Goal: Task Accomplishment & Management: Use online tool/utility

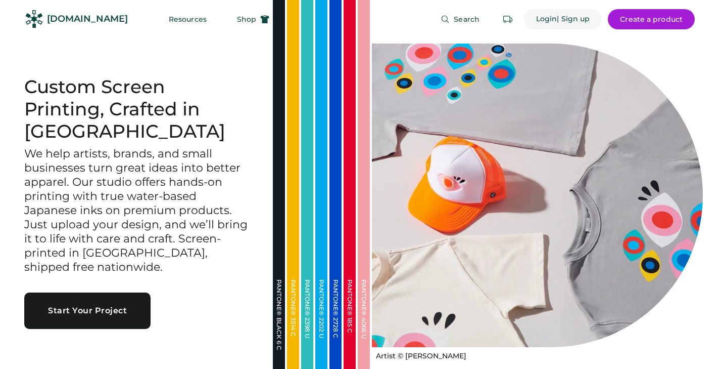
click at [553, 19] on div "Login" at bounding box center [546, 19] width 21 height 10
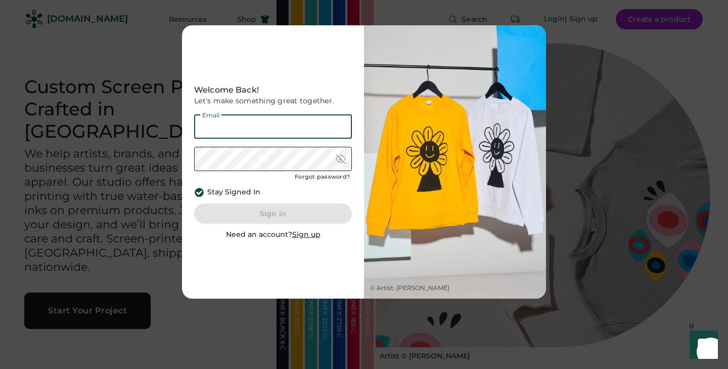
click at [294, 133] on input "email" at bounding box center [273, 126] width 158 height 24
type input "**********"
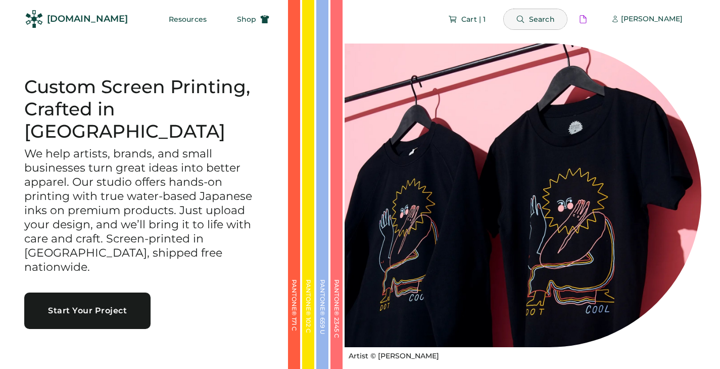
click at [523, 23] on button "Search" at bounding box center [535, 19] width 63 height 20
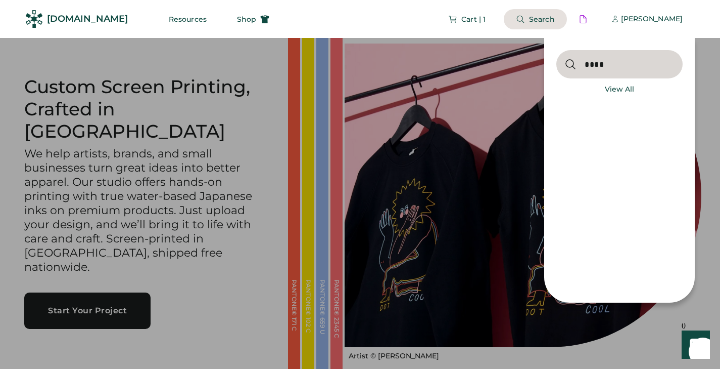
type input "****"
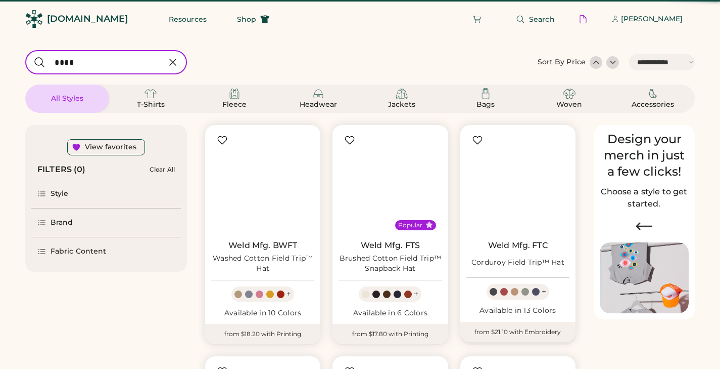
select select "*****"
select select "*"
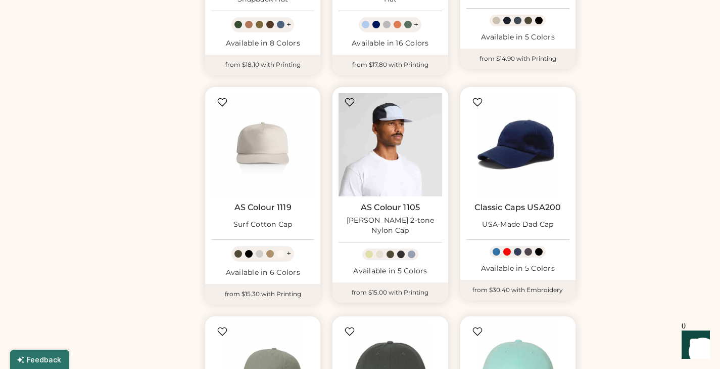
scroll to position [489, 0]
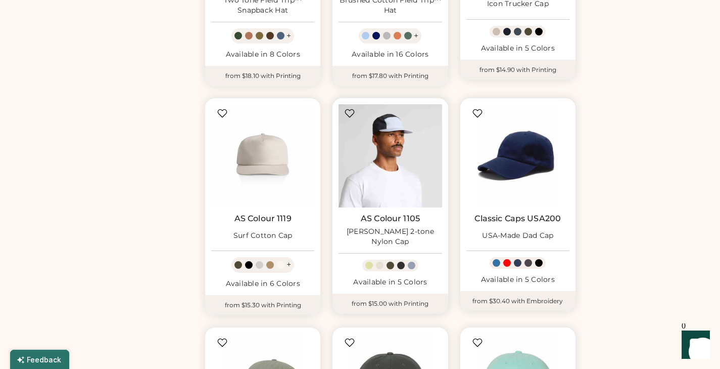
click at [384, 144] on img at bounding box center [390, 155] width 103 height 103
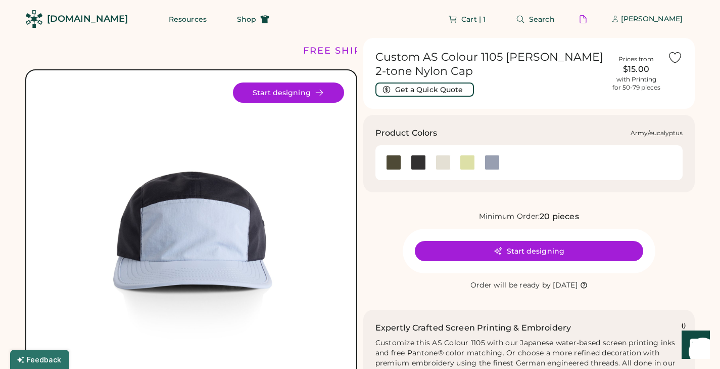
click at [394, 163] on div at bounding box center [393, 162] width 15 height 15
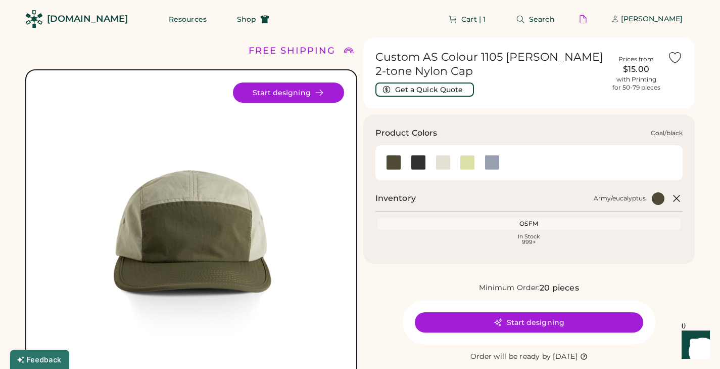
click at [417, 166] on div at bounding box center [418, 162] width 15 height 15
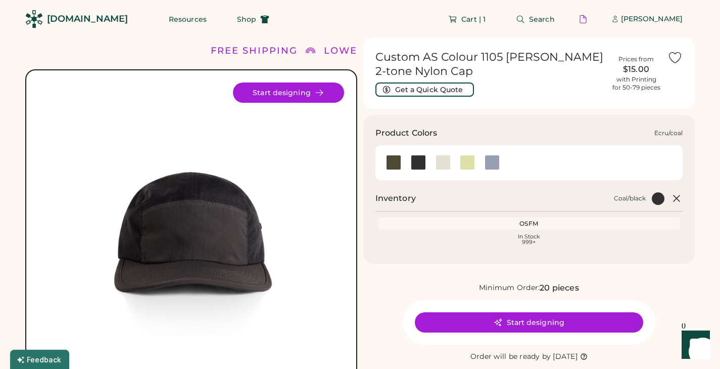
click at [445, 165] on div at bounding box center [443, 162] width 15 height 15
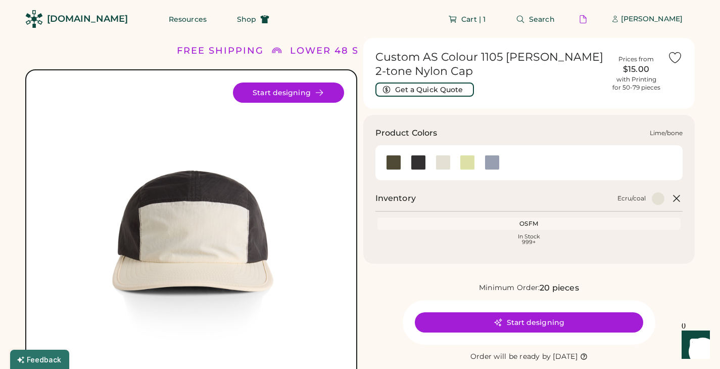
click at [470, 164] on div at bounding box center [467, 162] width 15 height 15
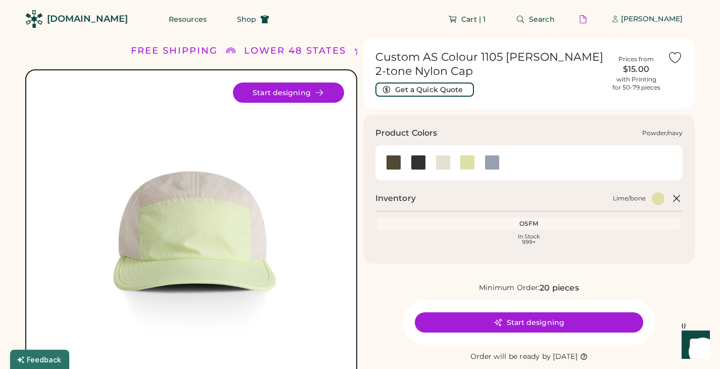
click at [495, 167] on div at bounding box center [492, 162] width 15 height 15
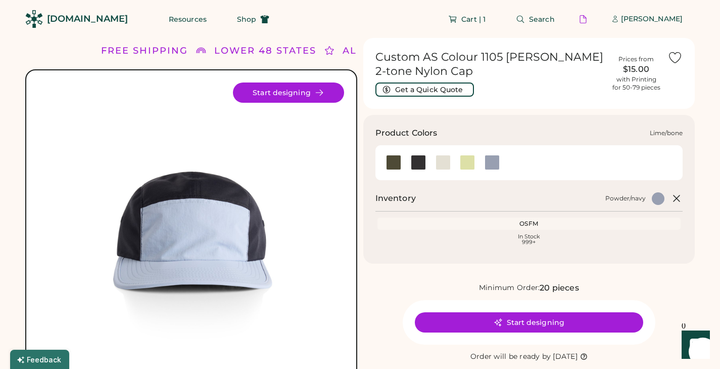
click at [469, 163] on div at bounding box center [467, 162] width 15 height 15
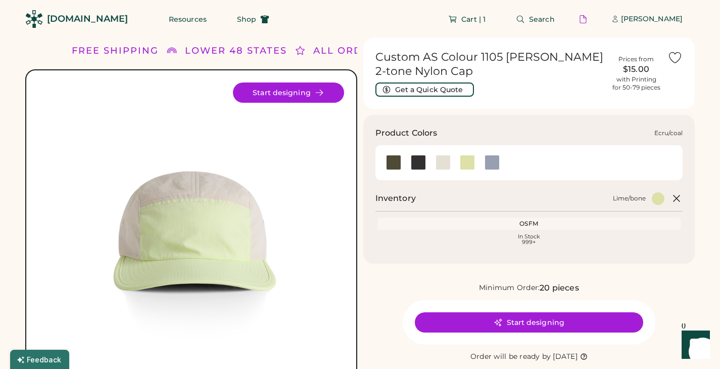
click at [444, 162] on div at bounding box center [443, 162] width 15 height 15
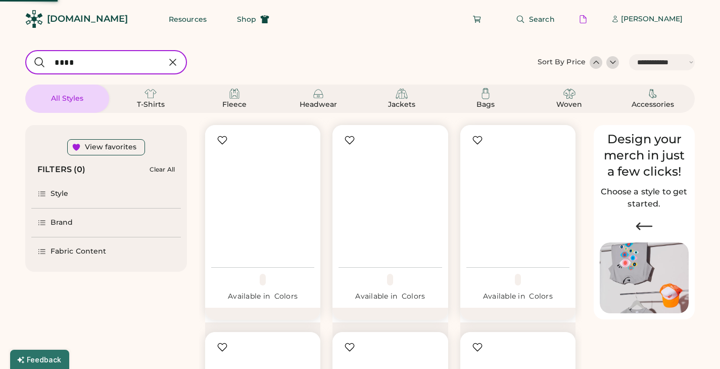
select select "*****"
select select "*"
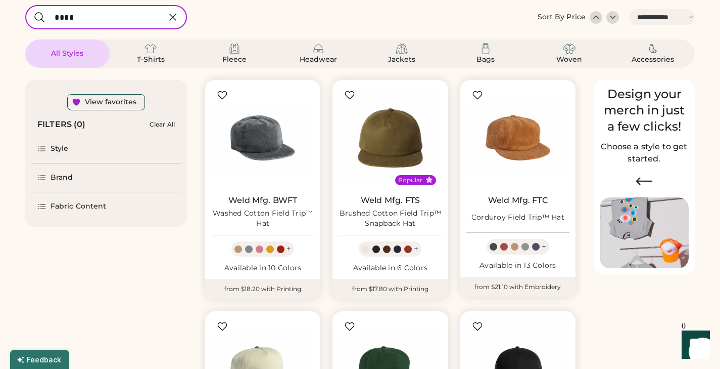
scroll to position [39, 0]
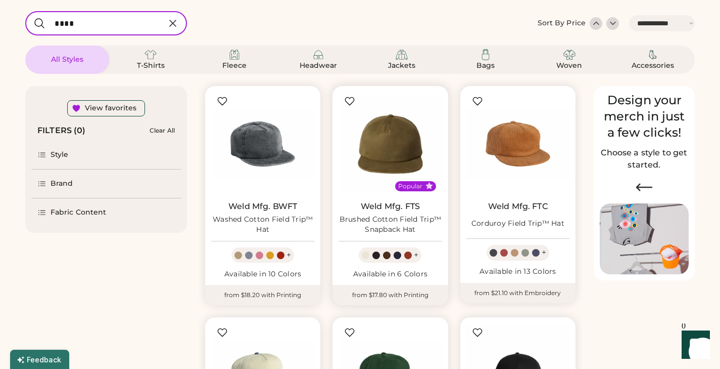
click at [362, 218] on div "Brushed Cotton Field Trip™ Snapback Hat" at bounding box center [390, 224] width 103 height 20
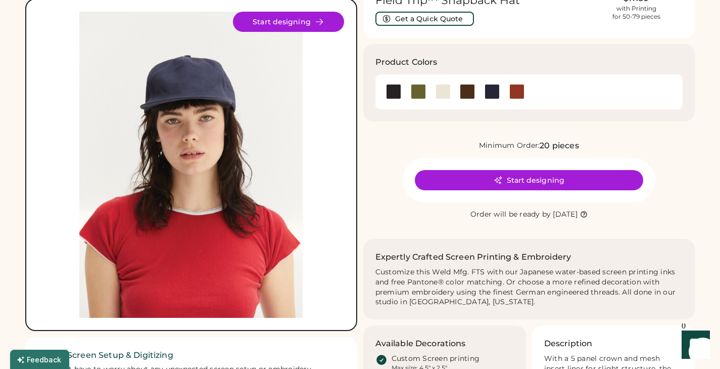
scroll to position [39, 0]
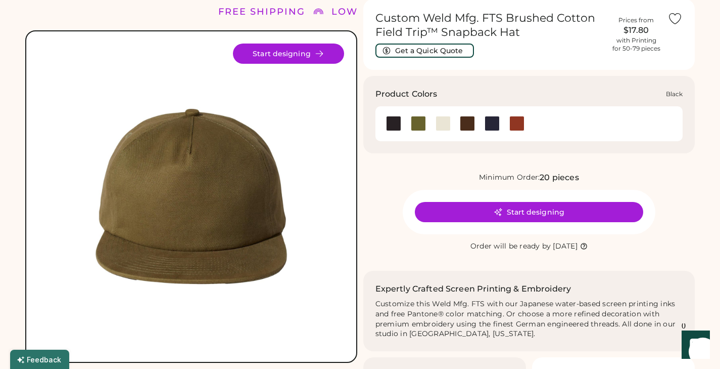
click at [393, 125] on div at bounding box center [393, 123] width 15 height 15
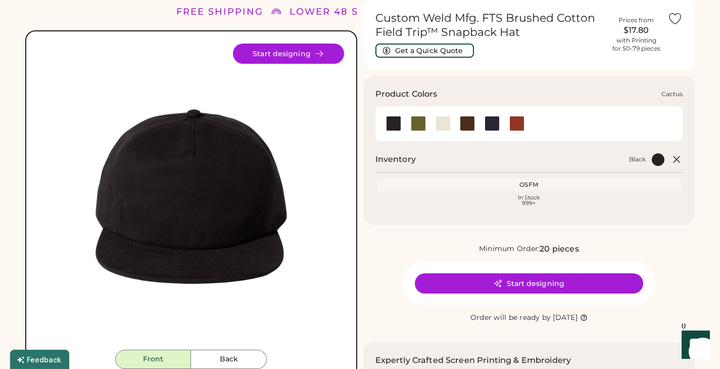
click at [421, 127] on div at bounding box center [418, 123] width 15 height 15
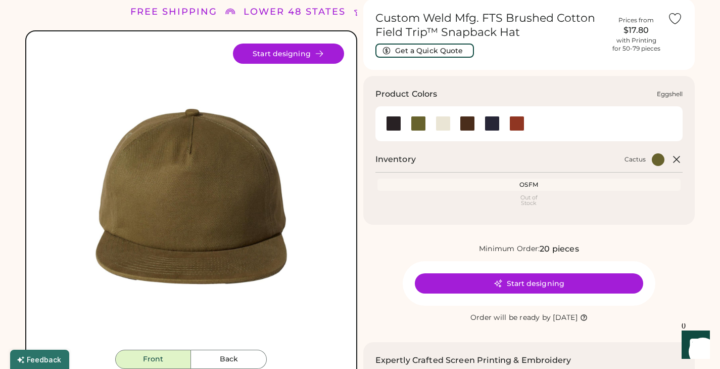
click at [442, 120] on div at bounding box center [443, 123] width 15 height 15
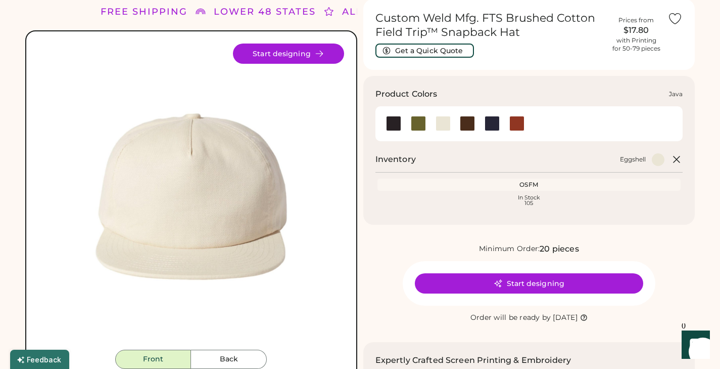
click at [468, 121] on div at bounding box center [467, 123] width 15 height 15
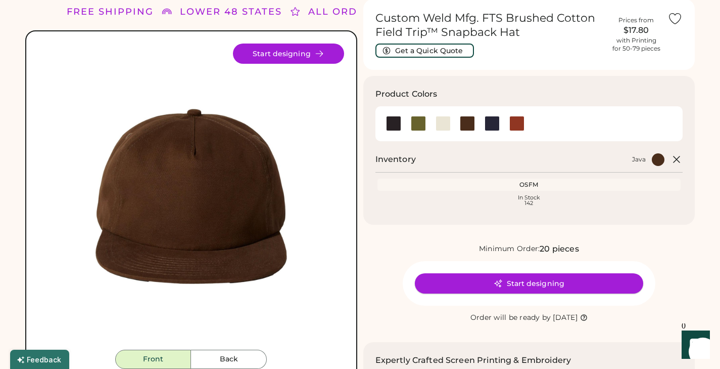
click at [459, 276] on button "Start designing" at bounding box center [529, 283] width 228 height 20
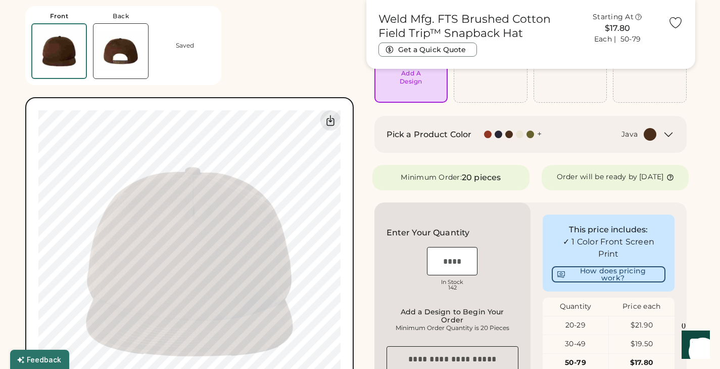
scroll to position [82, 0]
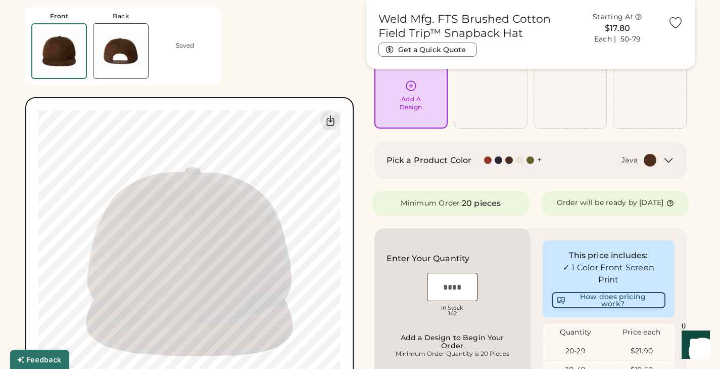
click at [119, 31] on img at bounding box center [121, 51] width 55 height 55
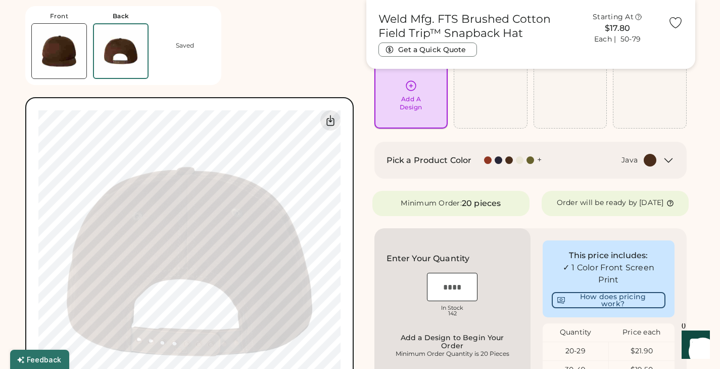
click at [404, 106] on div "Add A Design" at bounding box center [411, 103] width 23 height 16
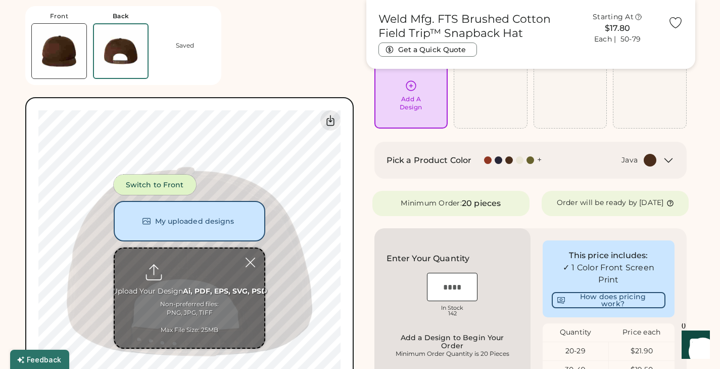
click at [172, 189] on button "Switch to Front" at bounding box center [155, 184] width 82 height 20
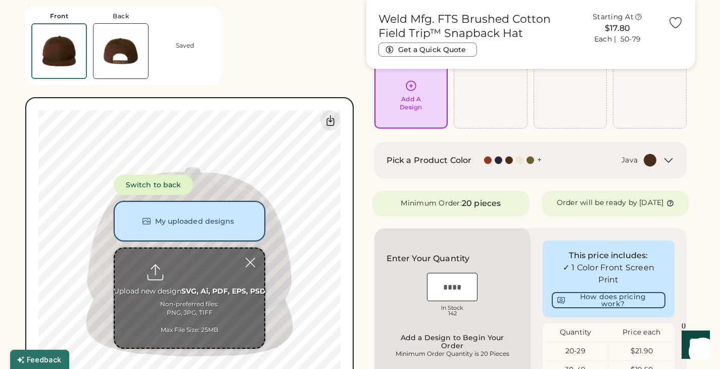
click at [175, 218] on button "My uploaded designs" at bounding box center [190, 221] width 152 height 40
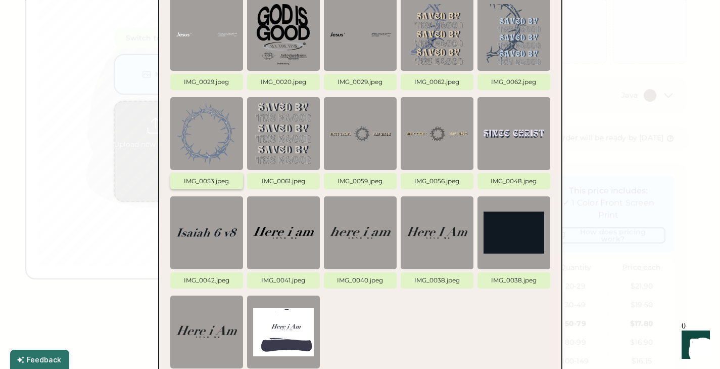
scroll to position [149, 0]
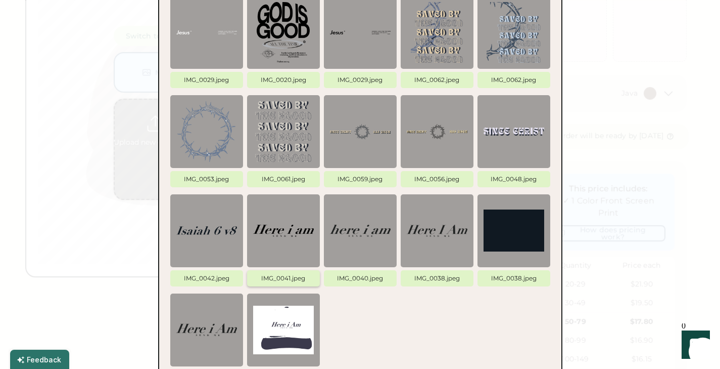
click at [281, 242] on img at bounding box center [283, 230] width 61 height 61
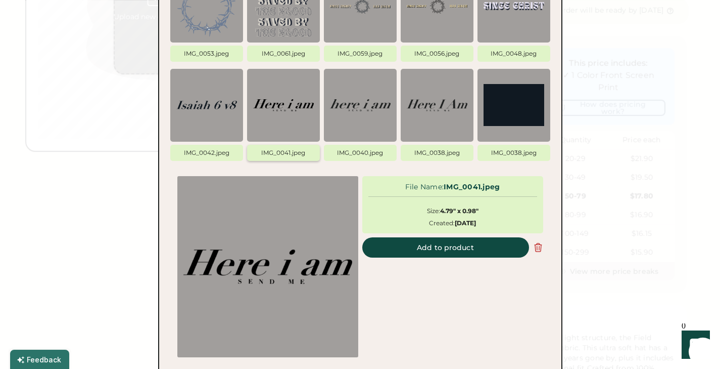
scroll to position [337, 0]
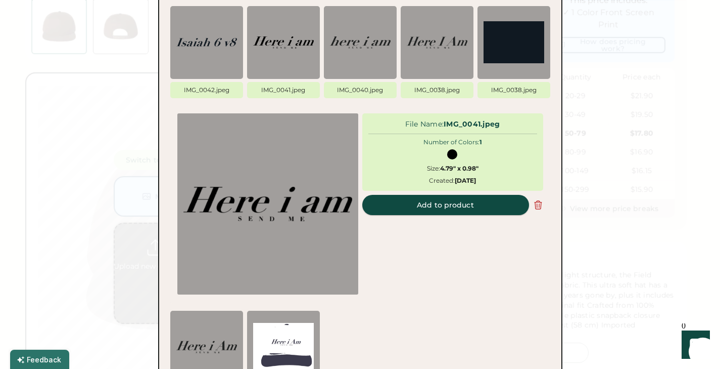
click at [400, 209] on button "Add to product" at bounding box center [445, 205] width 167 height 20
click at [399, 205] on button "Add to product" at bounding box center [445, 205] width 167 height 20
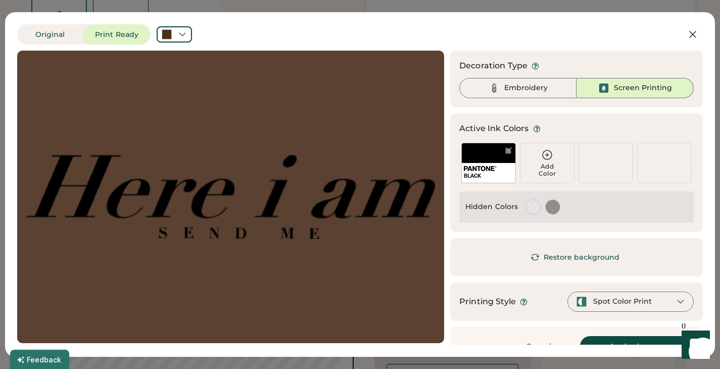
scroll to position [21, 0]
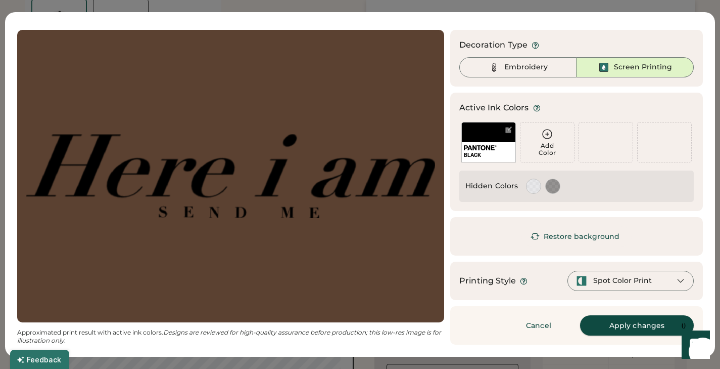
click at [614, 322] on button "Apply changes" at bounding box center [637, 325] width 114 height 20
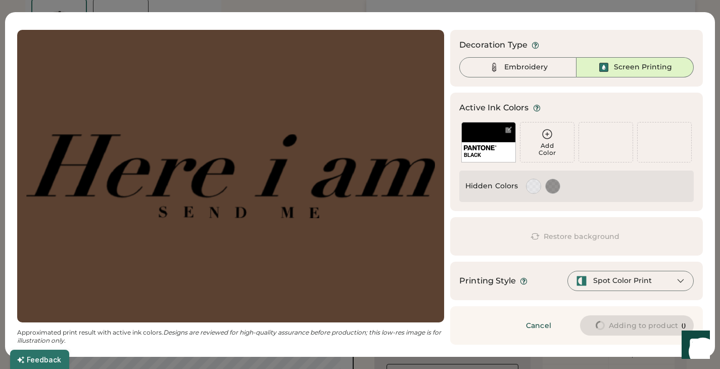
type input "****"
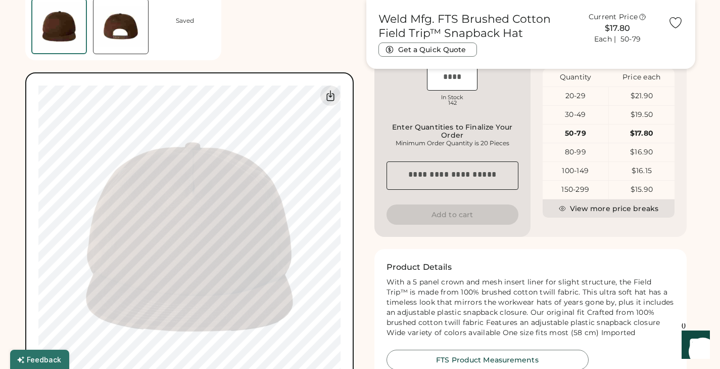
type input "****"
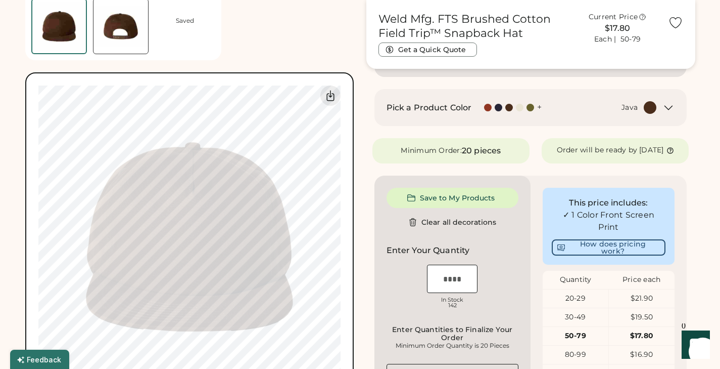
type input "****"
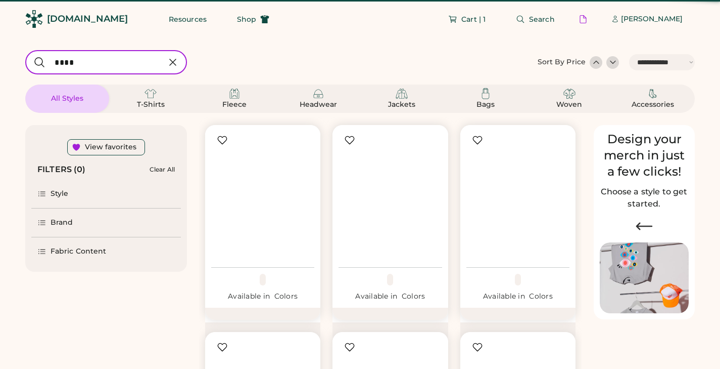
select select "*****"
select select "*"
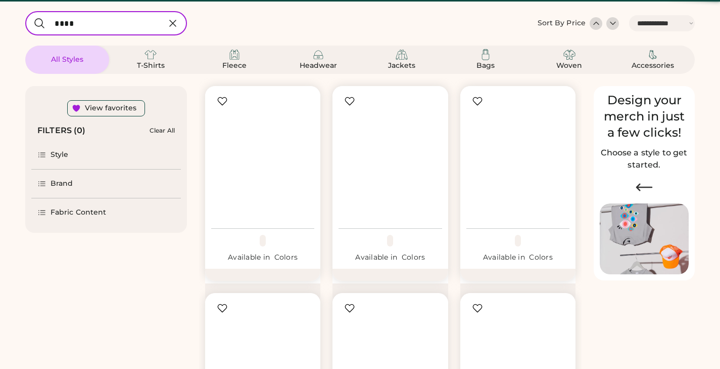
scroll to position [39, 0]
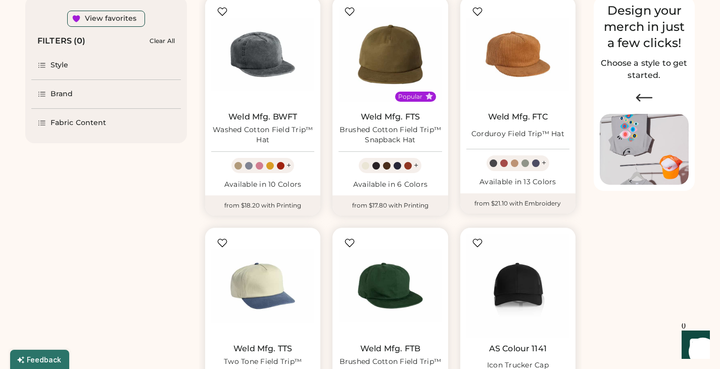
scroll to position [127, 0]
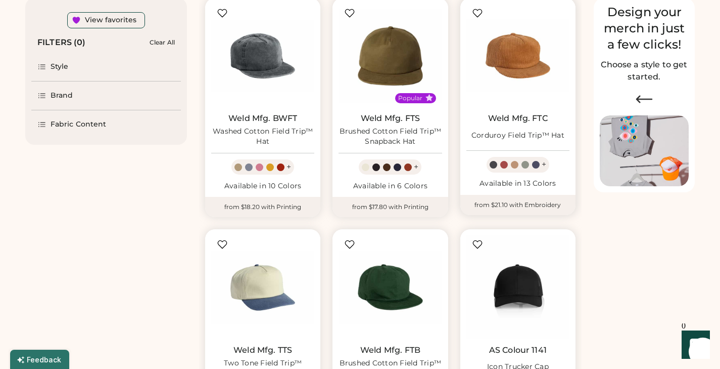
click at [538, 73] on img at bounding box center [518, 55] width 103 height 103
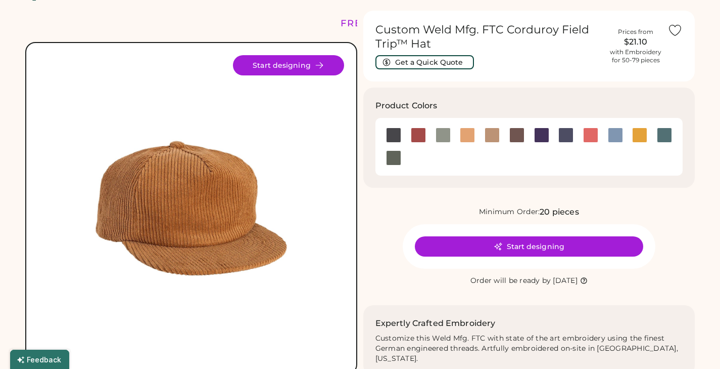
scroll to position [30, 0]
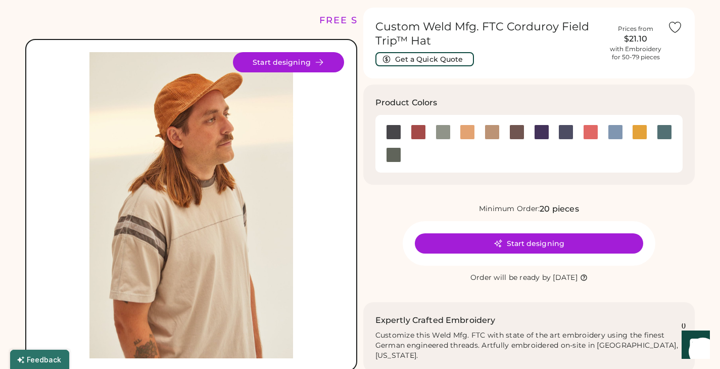
click at [221, 225] on img at bounding box center [191, 205] width 306 height 306
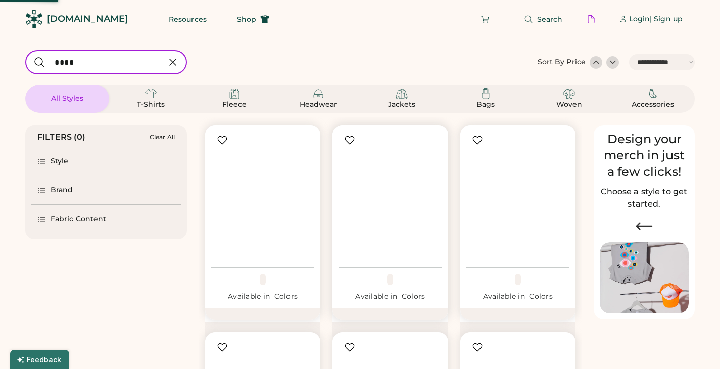
select select "*****"
select select "*"
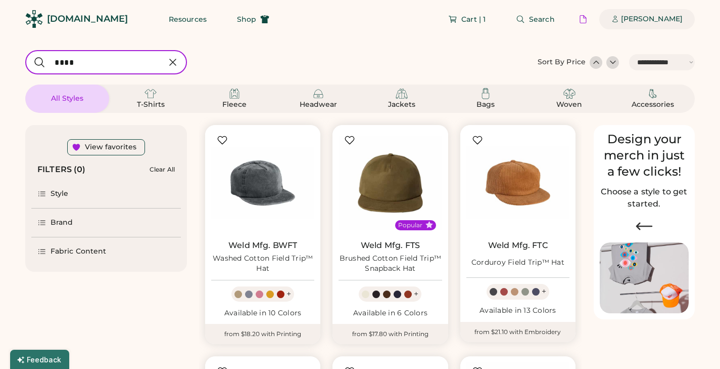
click at [625, 27] on div "[PERSON_NAME]" at bounding box center [652, 19] width 62 height 20
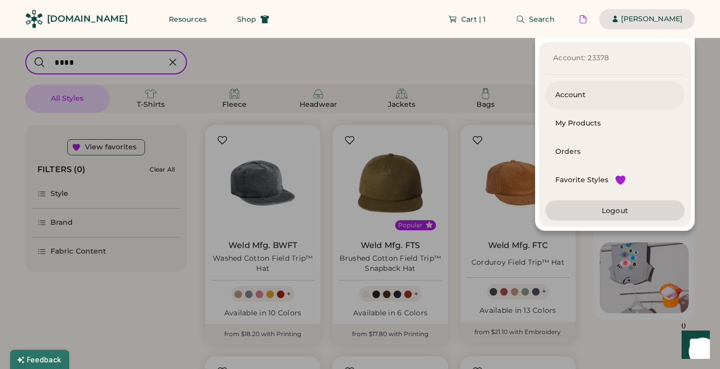
click at [583, 102] on div "Account" at bounding box center [615, 95] width 119 height 28
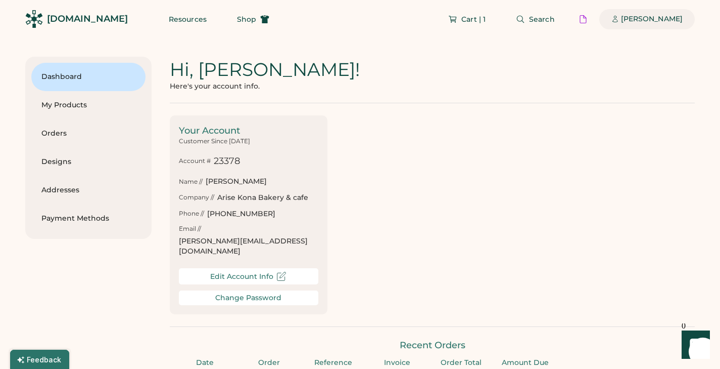
click at [628, 16] on div "[PERSON_NAME]" at bounding box center [652, 19] width 62 height 10
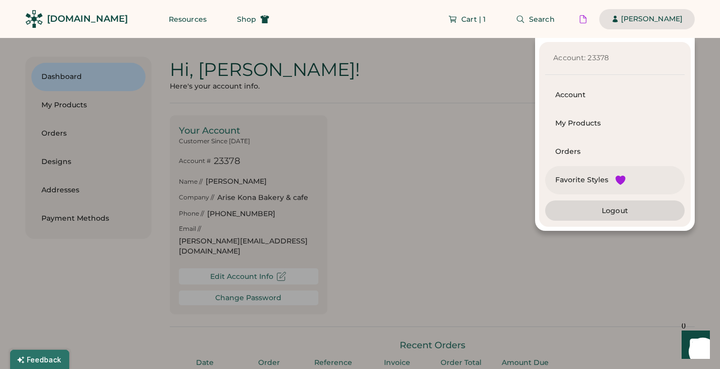
click at [581, 185] on div "Favorite Styles" at bounding box center [582, 180] width 53 height 10
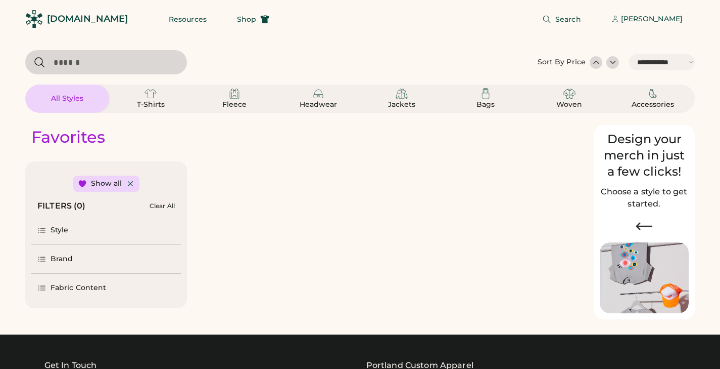
select select "*****"
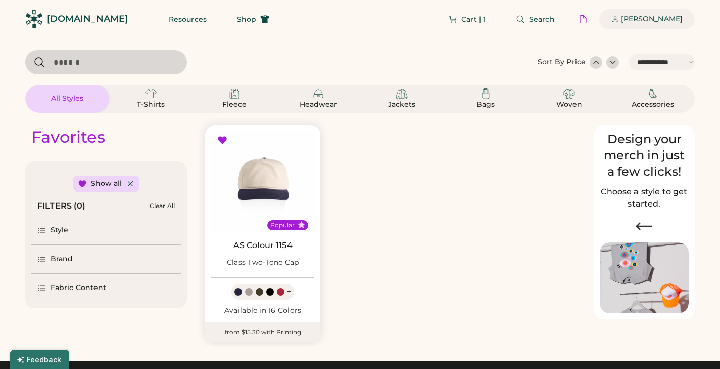
click at [654, 22] on div "[PERSON_NAME]" at bounding box center [652, 19] width 62 height 10
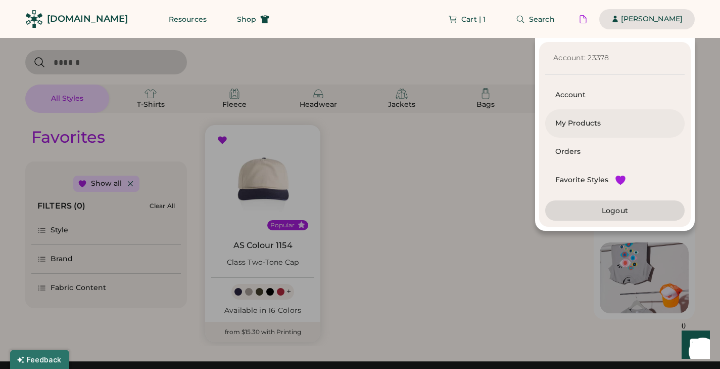
click at [566, 121] on div "My Products" at bounding box center [615, 123] width 119 height 10
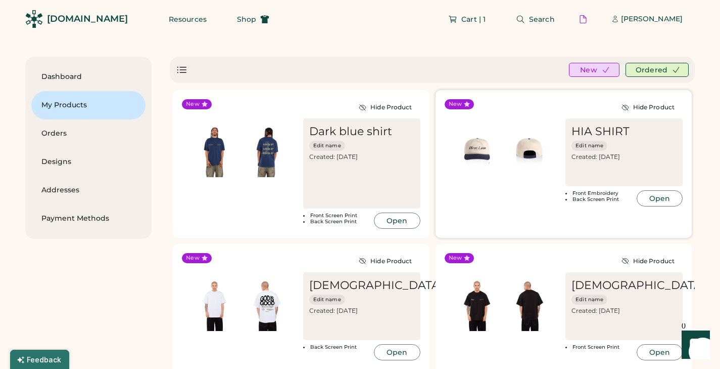
click at [511, 168] on img at bounding box center [529, 150] width 53 height 53
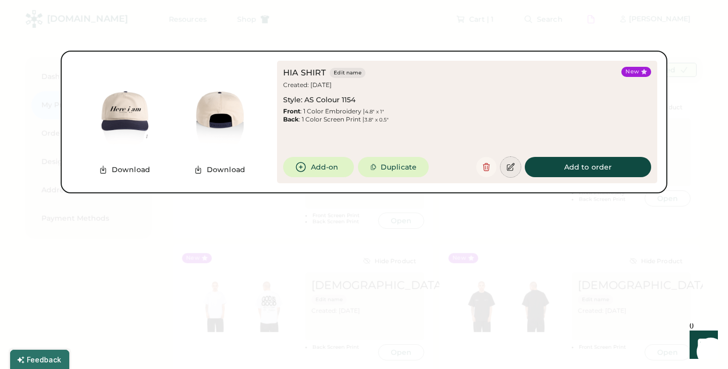
click at [515, 171] on icon at bounding box center [510, 166] width 9 height 9
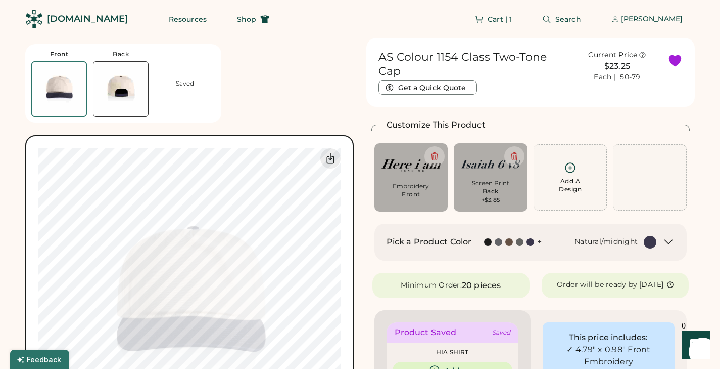
click at [124, 92] on img at bounding box center [121, 89] width 55 height 55
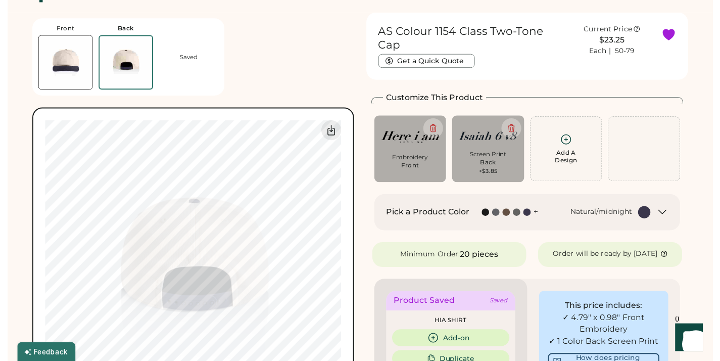
scroll to position [38, 0]
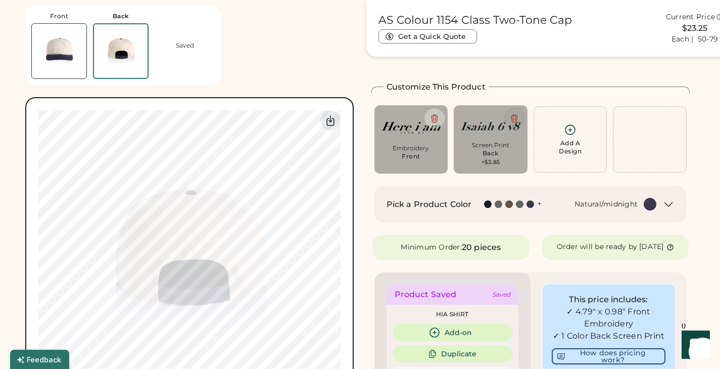
click at [513, 119] on icon at bounding box center [514, 118] width 9 height 9
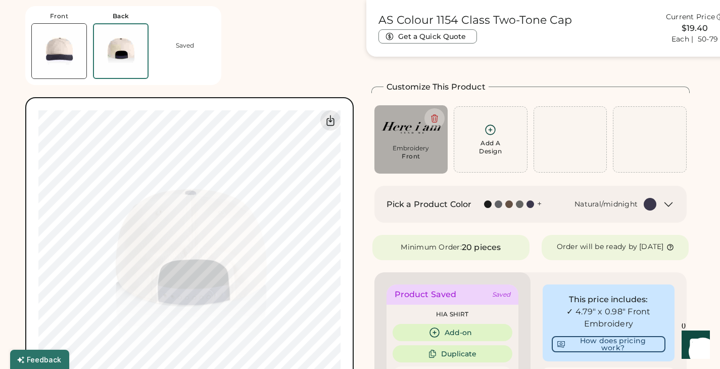
click at [493, 142] on div "Add A Design" at bounding box center [490, 147] width 23 height 16
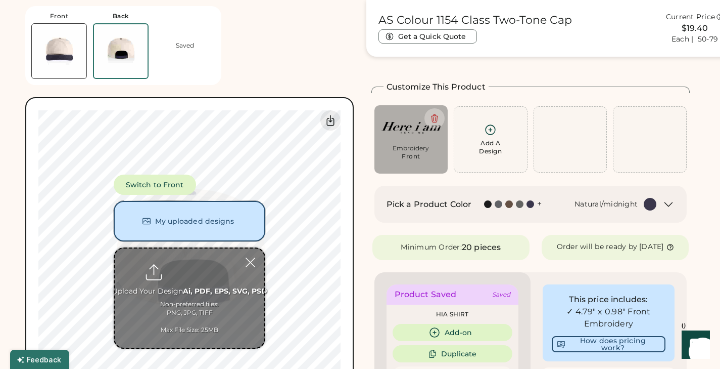
click at [195, 236] on button "My uploaded designs" at bounding box center [190, 221] width 152 height 40
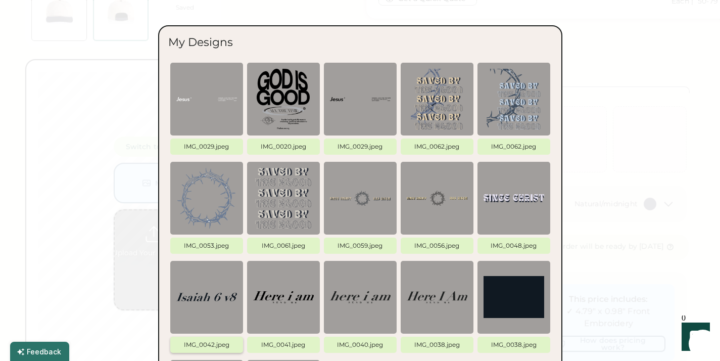
click at [189, 289] on img at bounding box center [206, 297] width 61 height 61
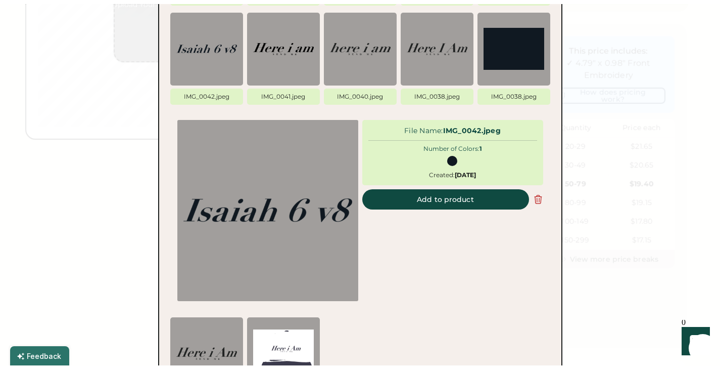
scroll to position [293, 0]
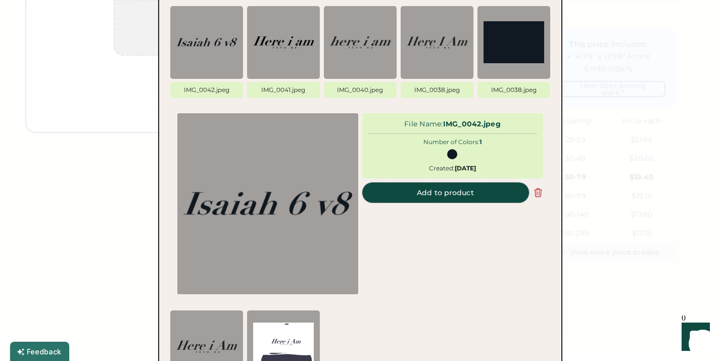
click at [414, 184] on button "Add to product" at bounding box center [445, 192] width 167 height 20
click at [413, 192] on button "Add to product" at bounding box center [445, 192] width 167 height 20
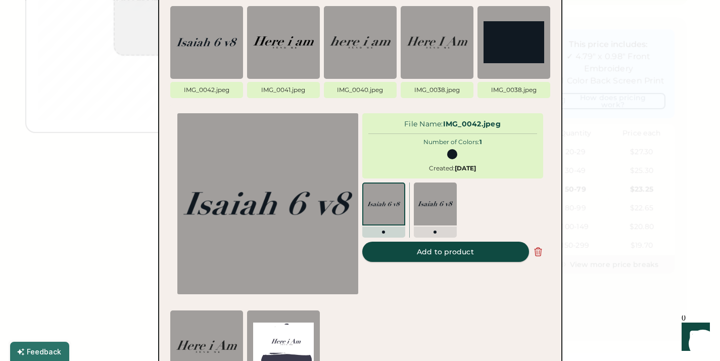
type input "****"
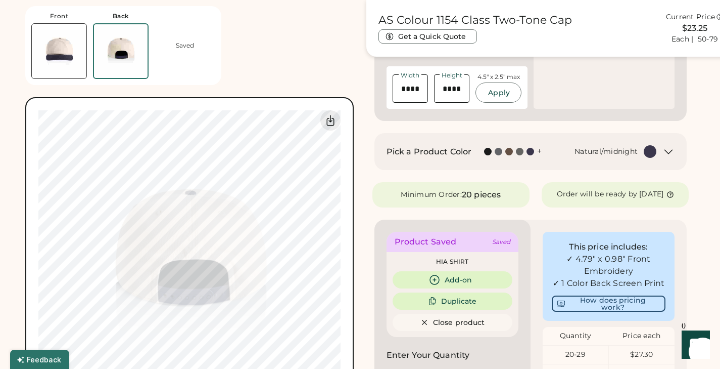
type input "****"
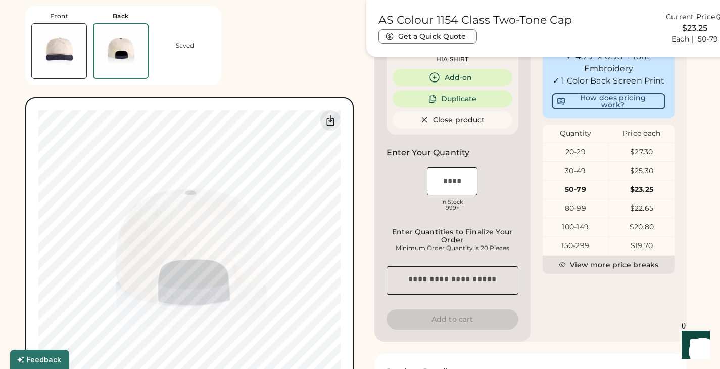
type input "****"
click at [64, 41] on img at bounding box center [59, 51] width 55 height 55
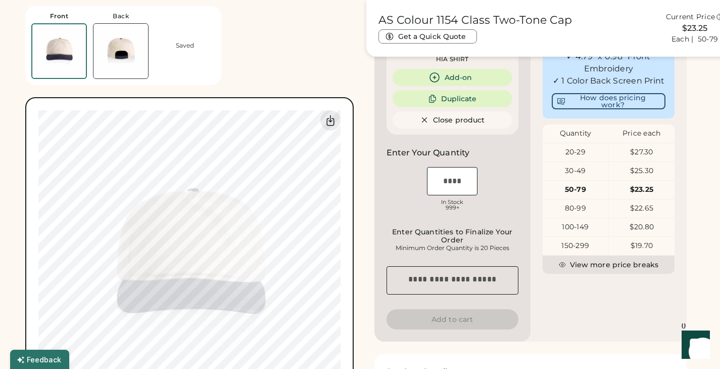
click at [121, 51] on img at bounding box center [121, 51] width 55 height 55
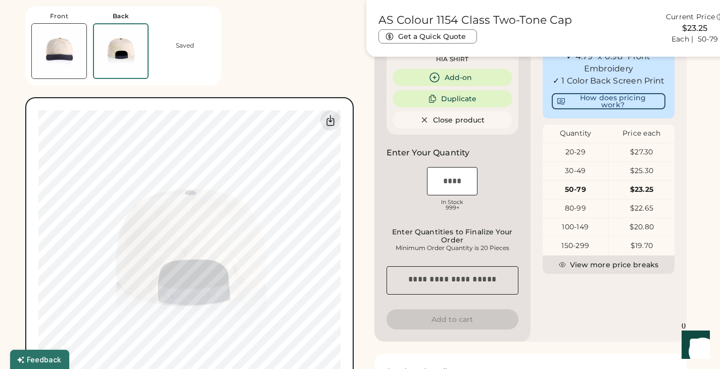
click at [53, 41] on img at bounding box center [59, 51] width 55 height 55
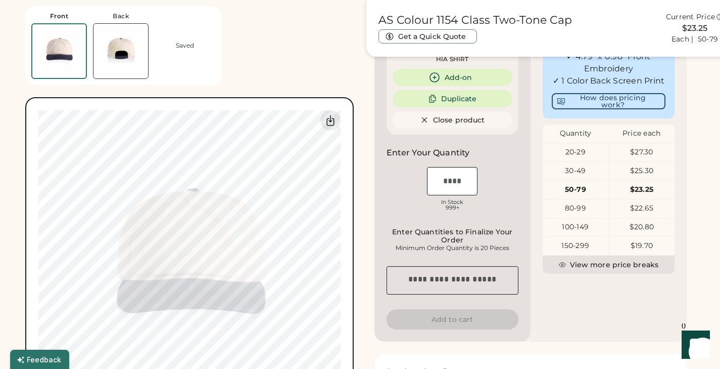
click at [118, 62] on img at bounding box center [121, 51] width 55 height 55
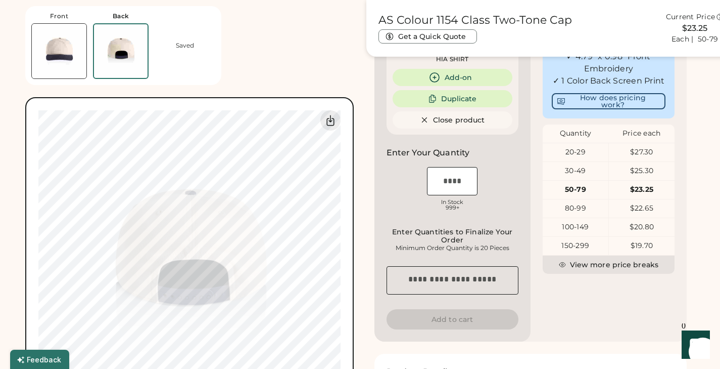
click at [69, 49] on img at bounding box center [59, 51] width 55 height 55
